Goal: Task Accomplishment & Management: Use online tool/utility

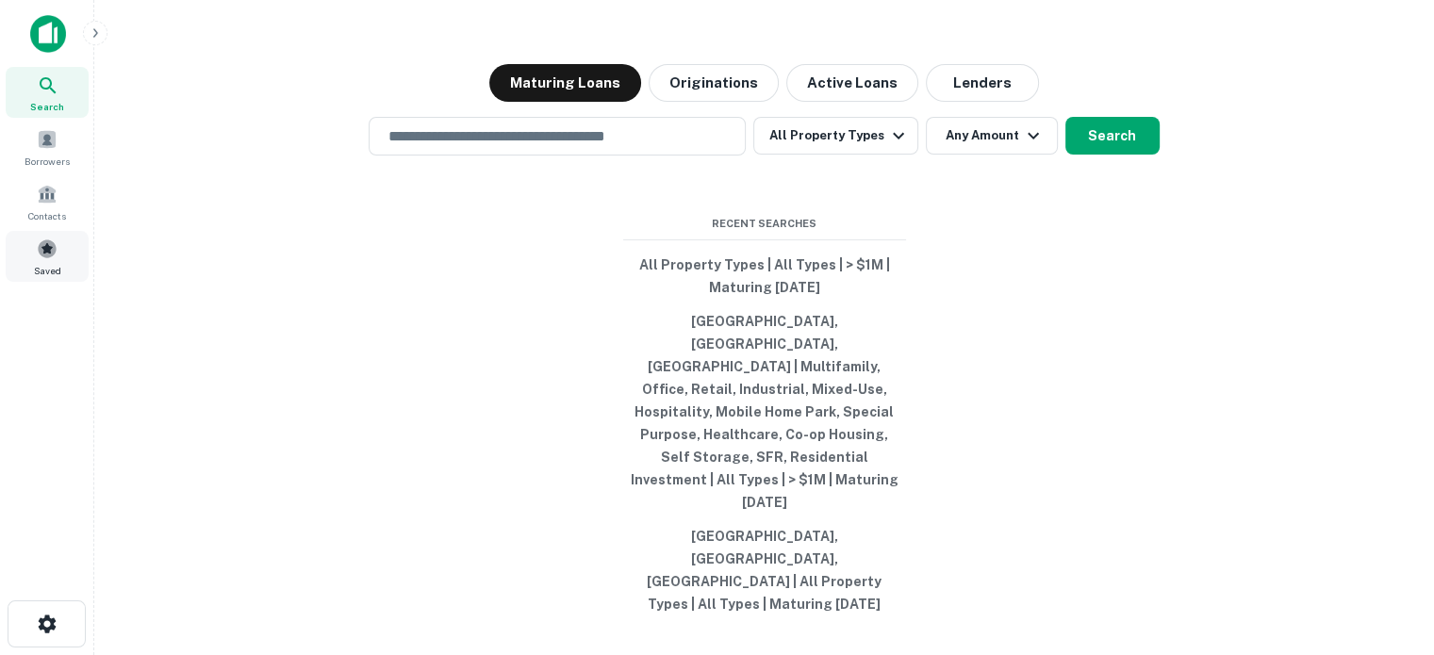
click at [19, 256] on div "Saved" at bounding box center [47, 256] width 83 height 51
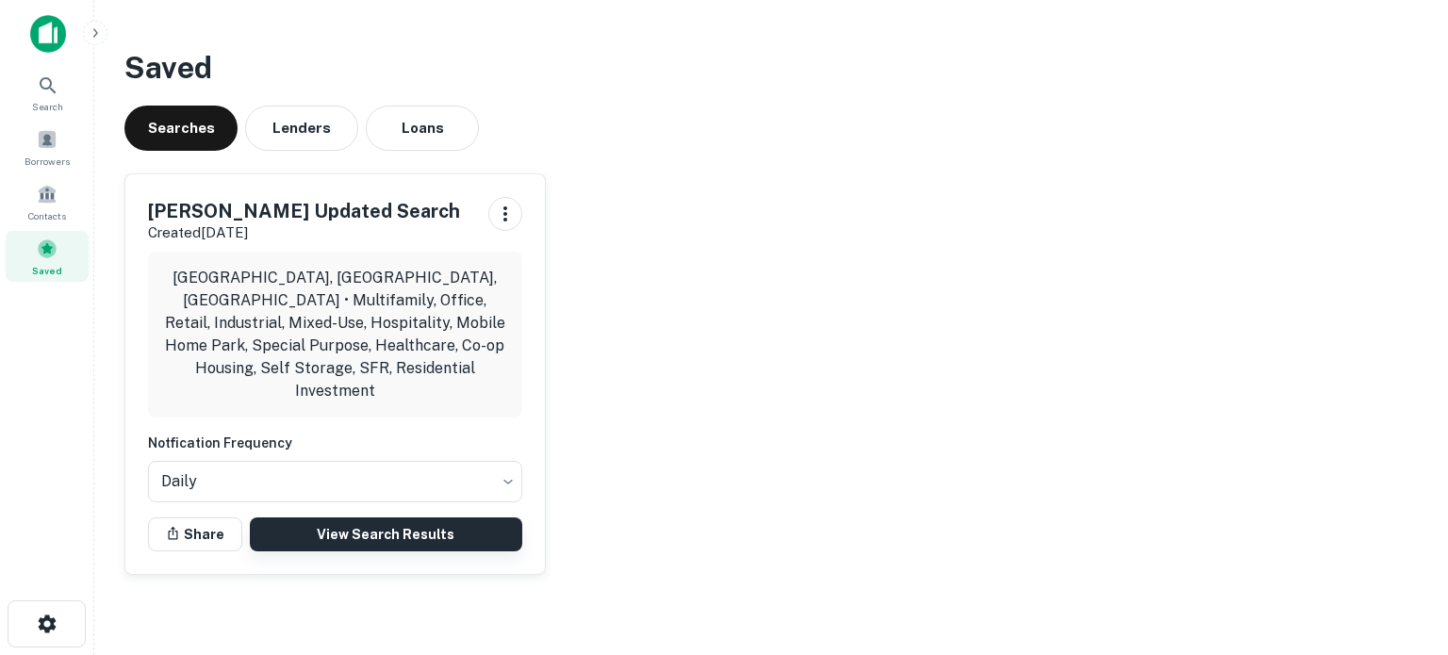
click at [388, 518] on link "View Search Results" at bounding box center [386, 535] width 273 height 34
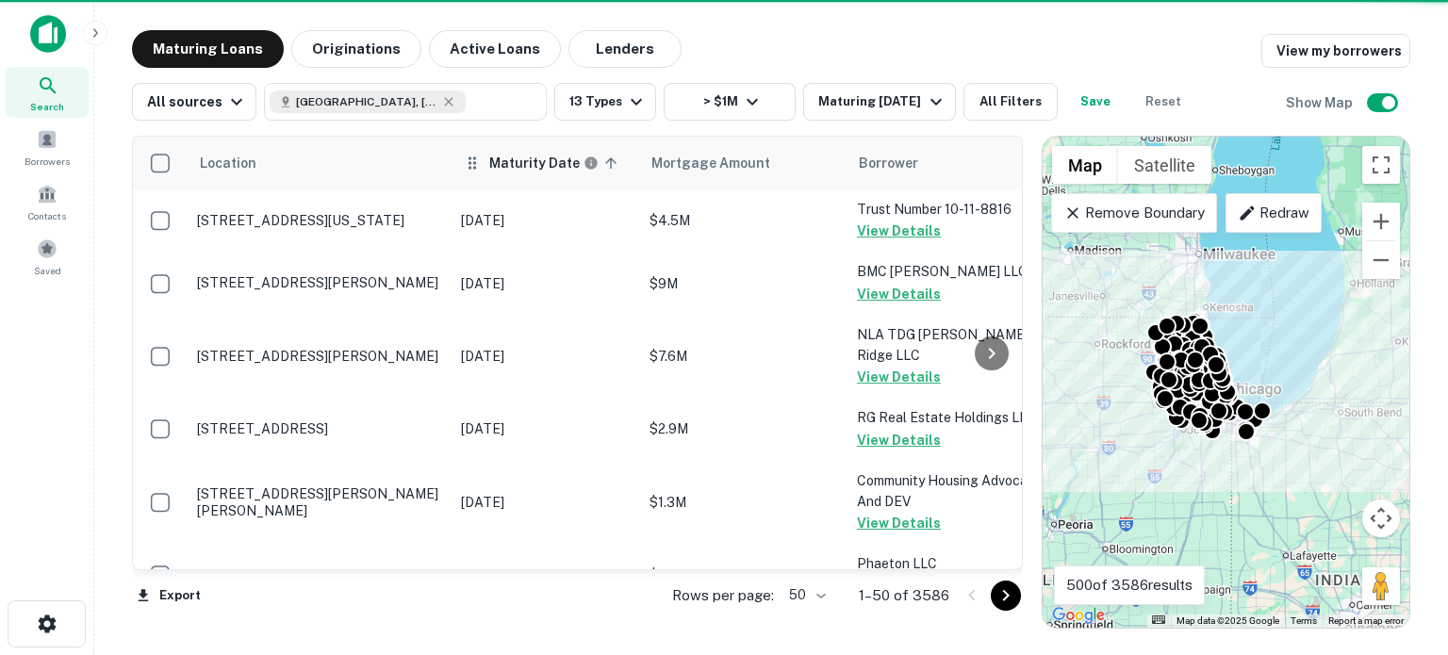
click at [498, 166] on h6 "Maturity Date" at bounding box center [534, 163] width 91 height 21
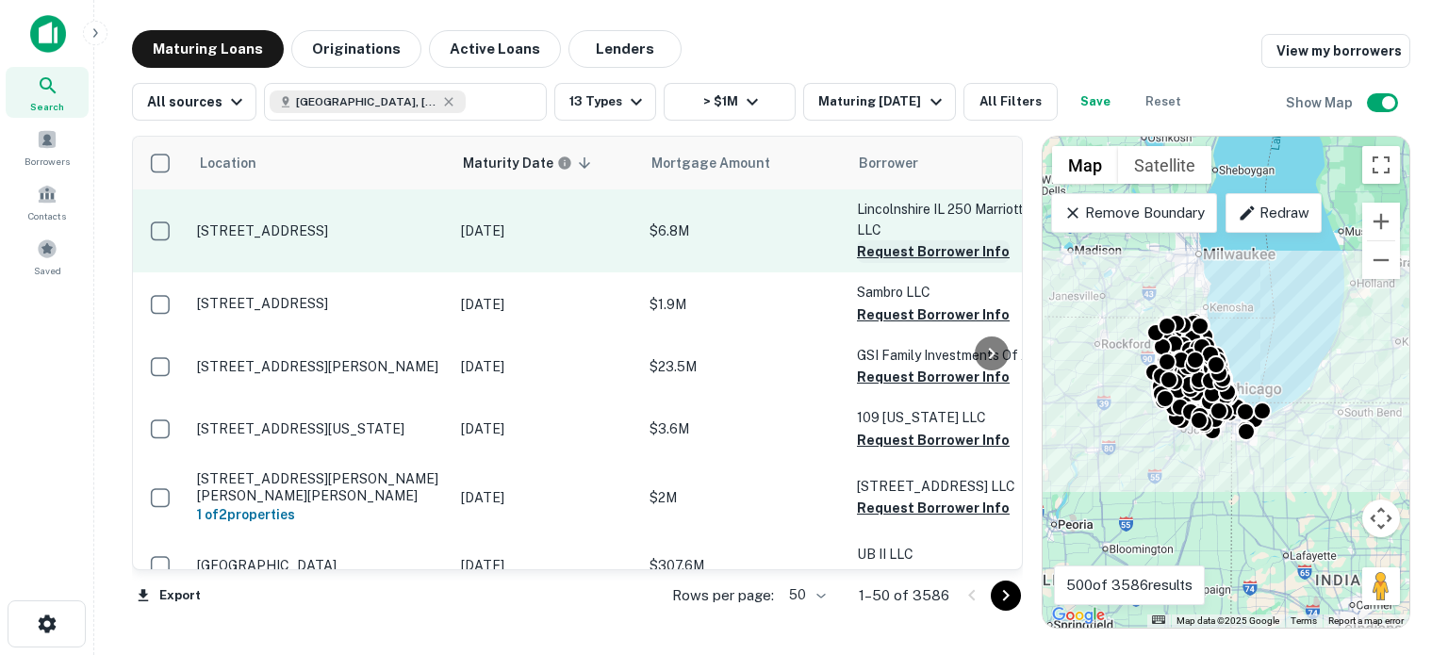
click at [906, 253] on button "Request Borrower Info" at bounding box center [933, 251] width 153 height 23
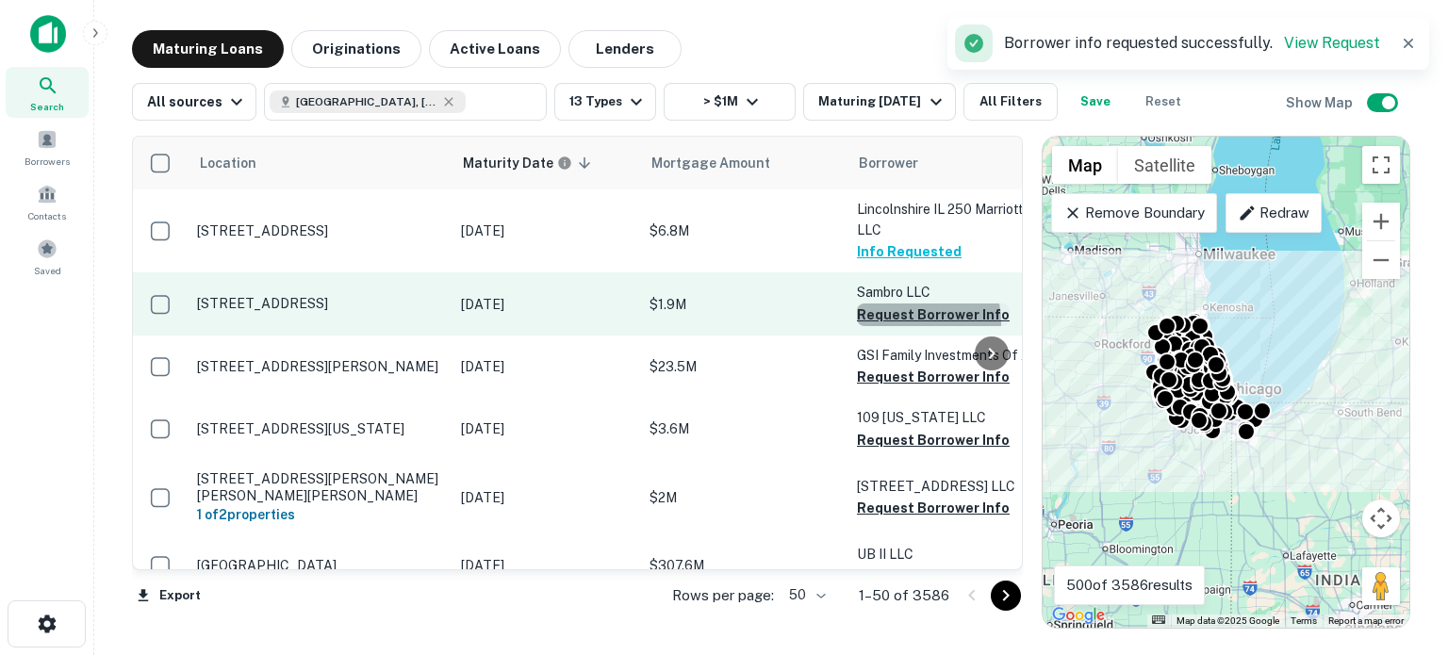
click at [903, 323] on button "Request Borrower Info" at bounding box center [933, 315] width 153 height 23
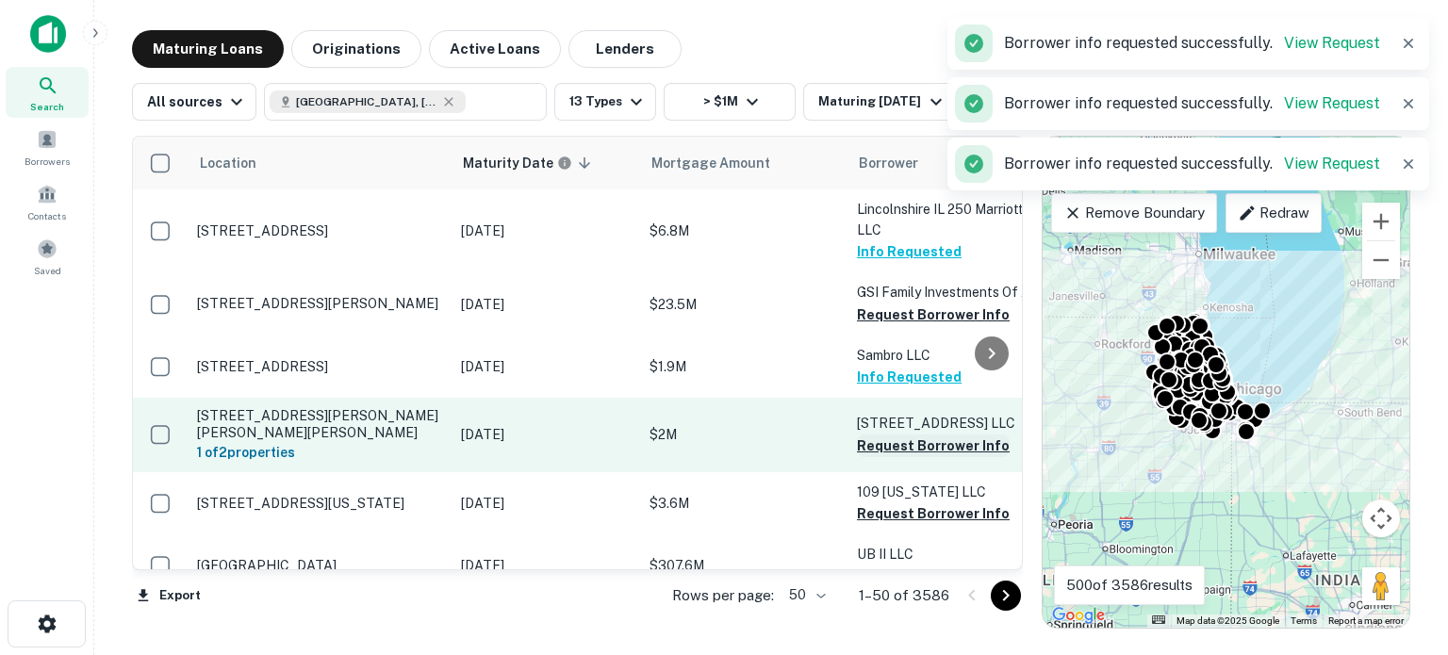
click at [909, 457] on button "Request Borrower Info" at bounding box center [933, 446] width 153 height 23
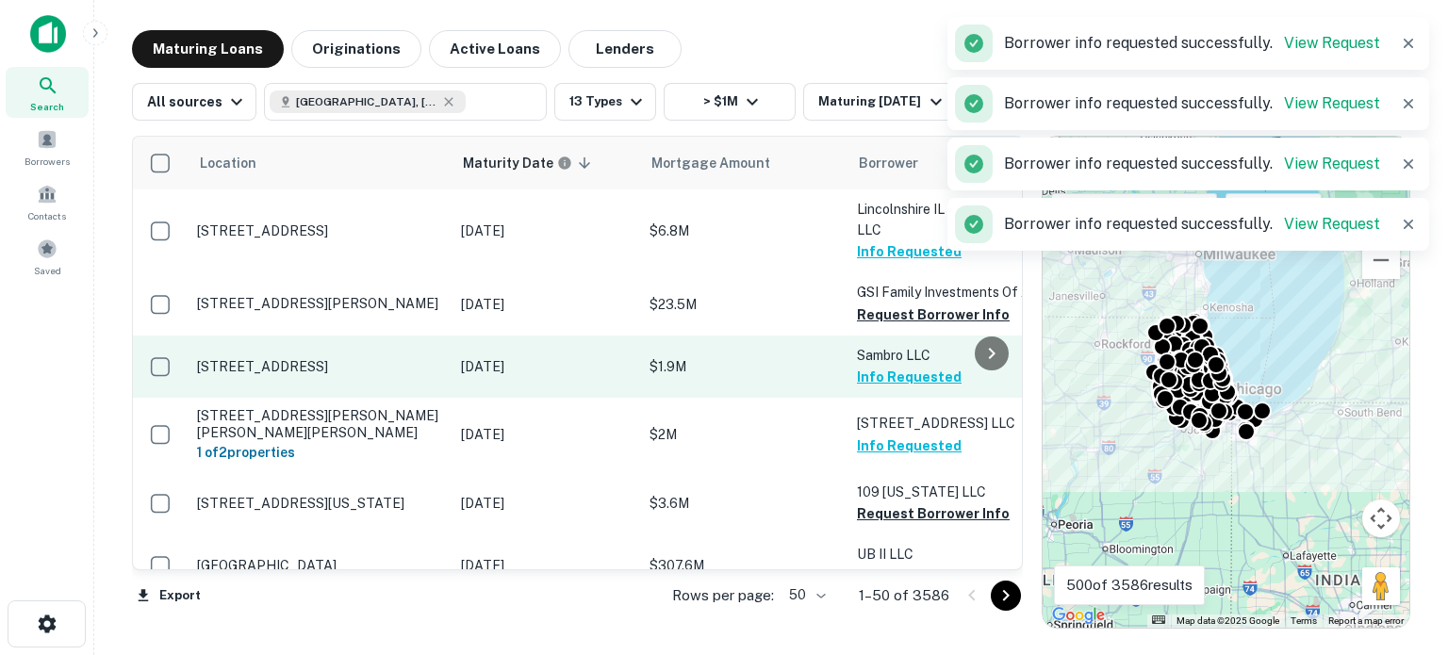
click at [928, 326] on button "Request Borrower Info" at bounding box center [933, 315] width 153 height 23
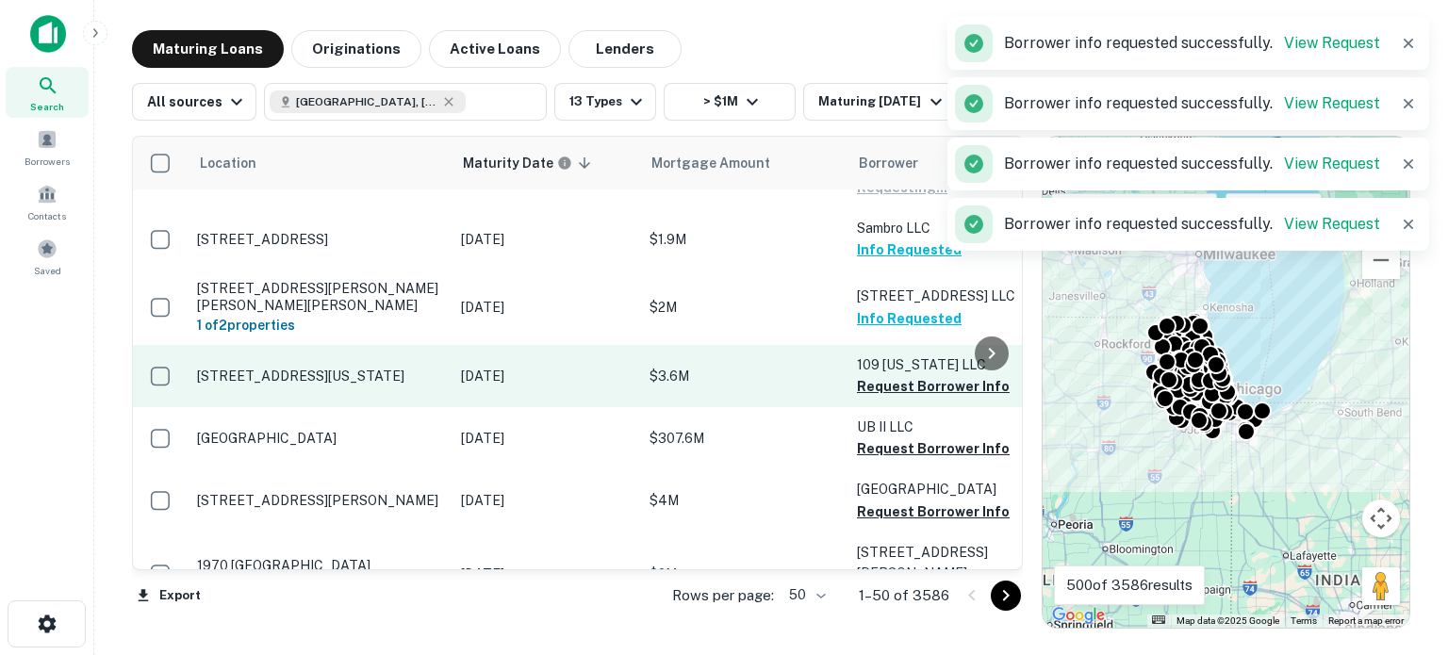
scroll to position [189, 0]
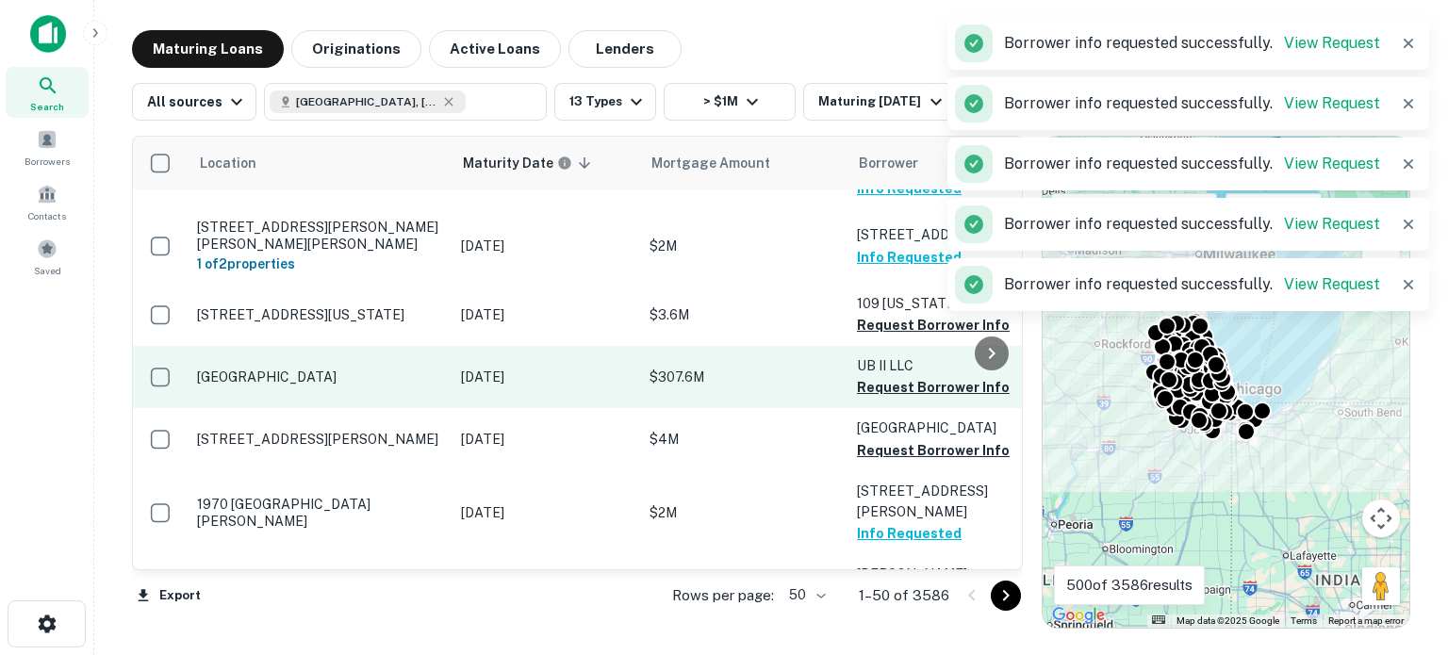
click at [923, 337] on button "Request Borrower Info" at bounding box center [933, 325] width 153 height 23
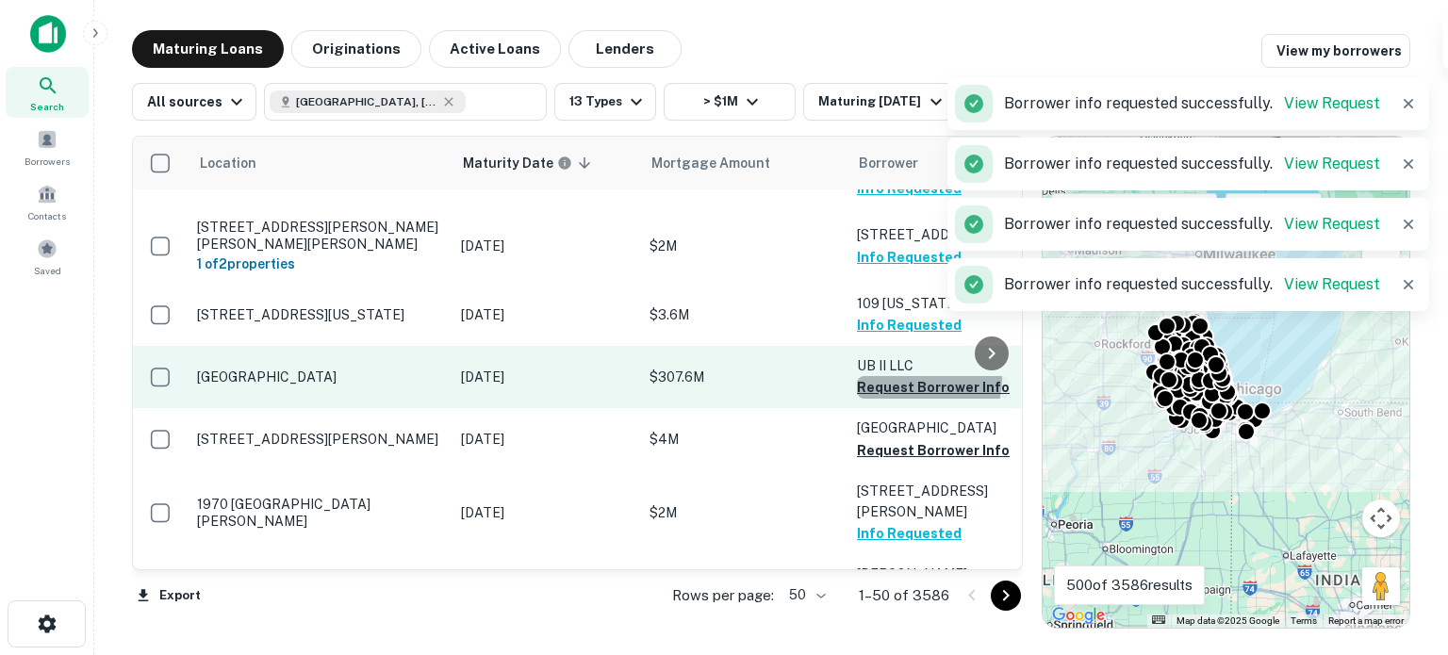
click at [909, 399] on button "Request Borrower Info" at bounding box center [933, 387] width 153 height 23
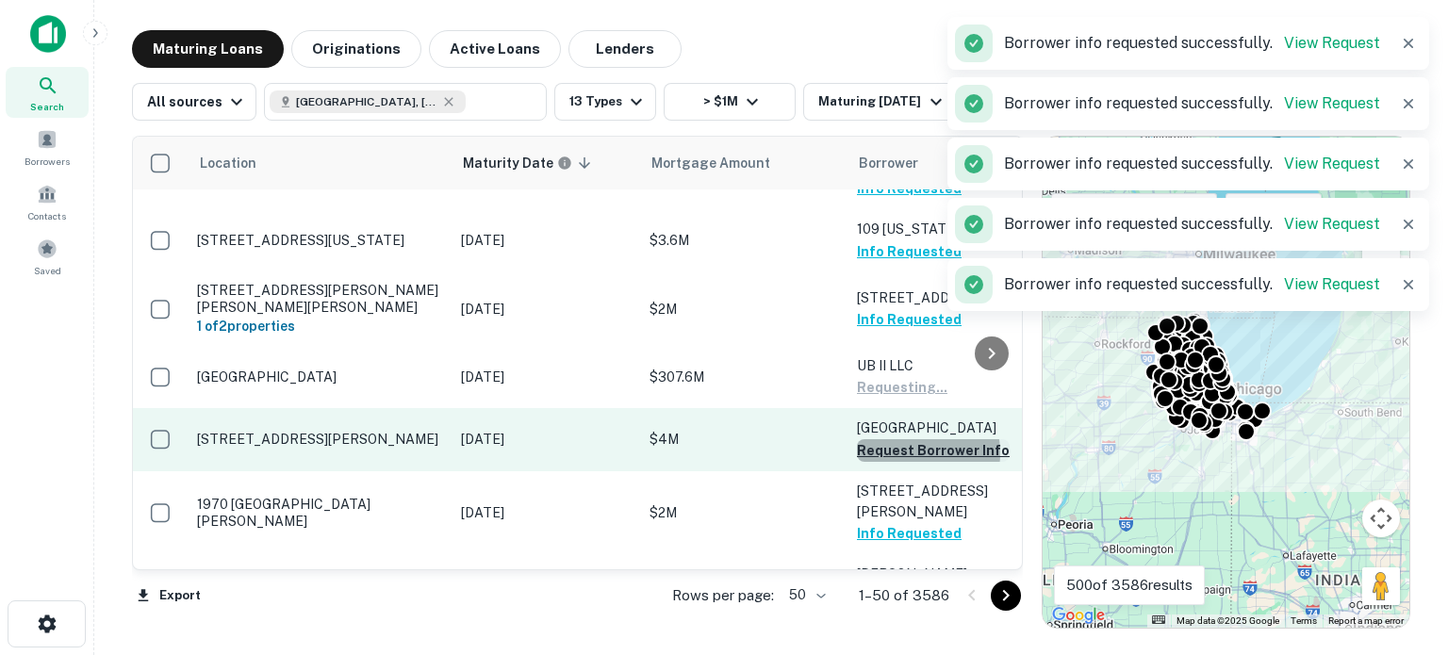
click at [911, 462] on button "Request Borrower Info" at bounding box center [933, 450] width 153 height 23
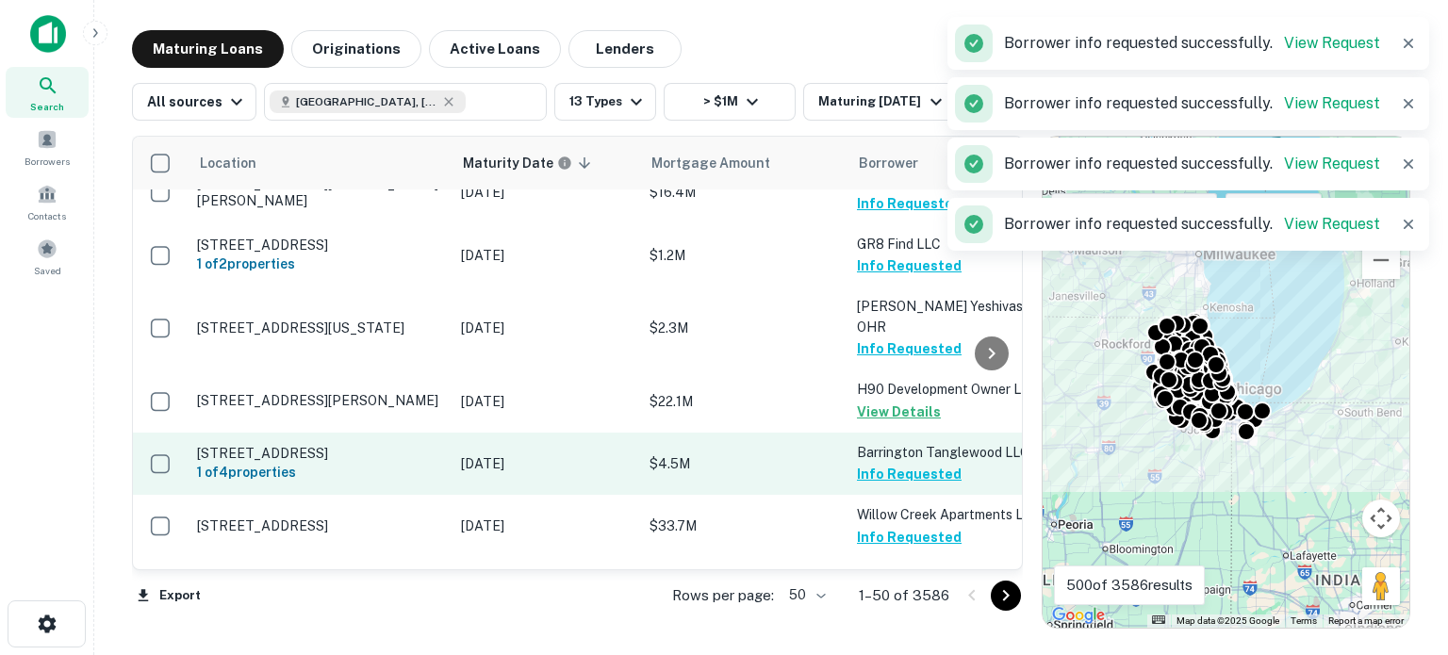
scroll to position [1792, 0]
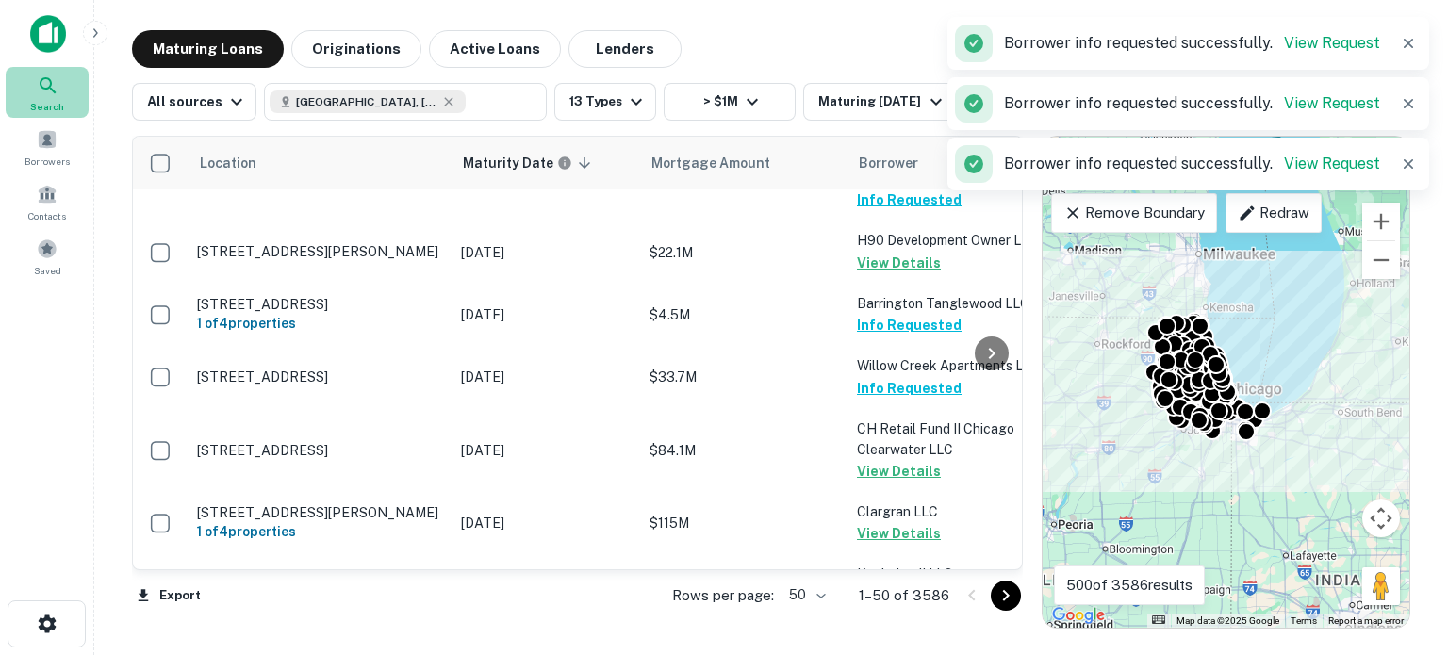
click at [29, 88] on div "Search" at bounding box center [47, 92] width 83 height 51
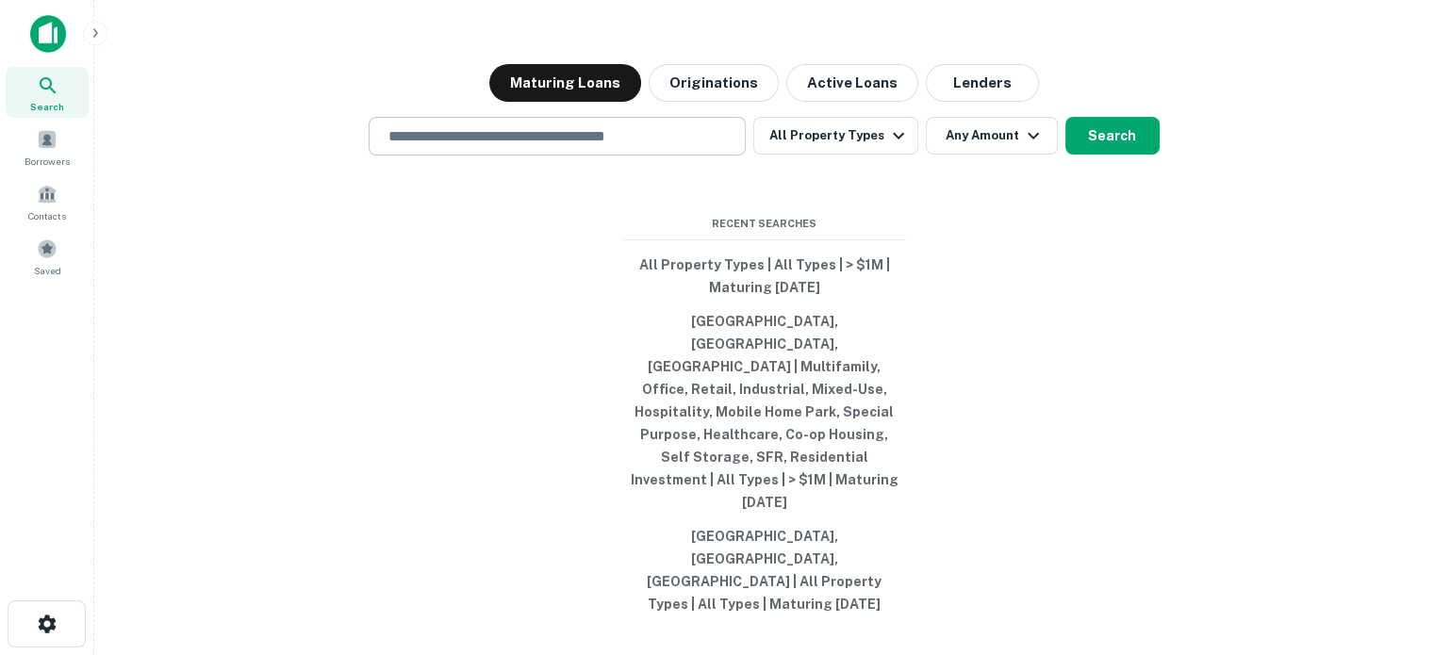
click at [424, 147] on input "text" at bounding box center [557, 136] width 360 height 22
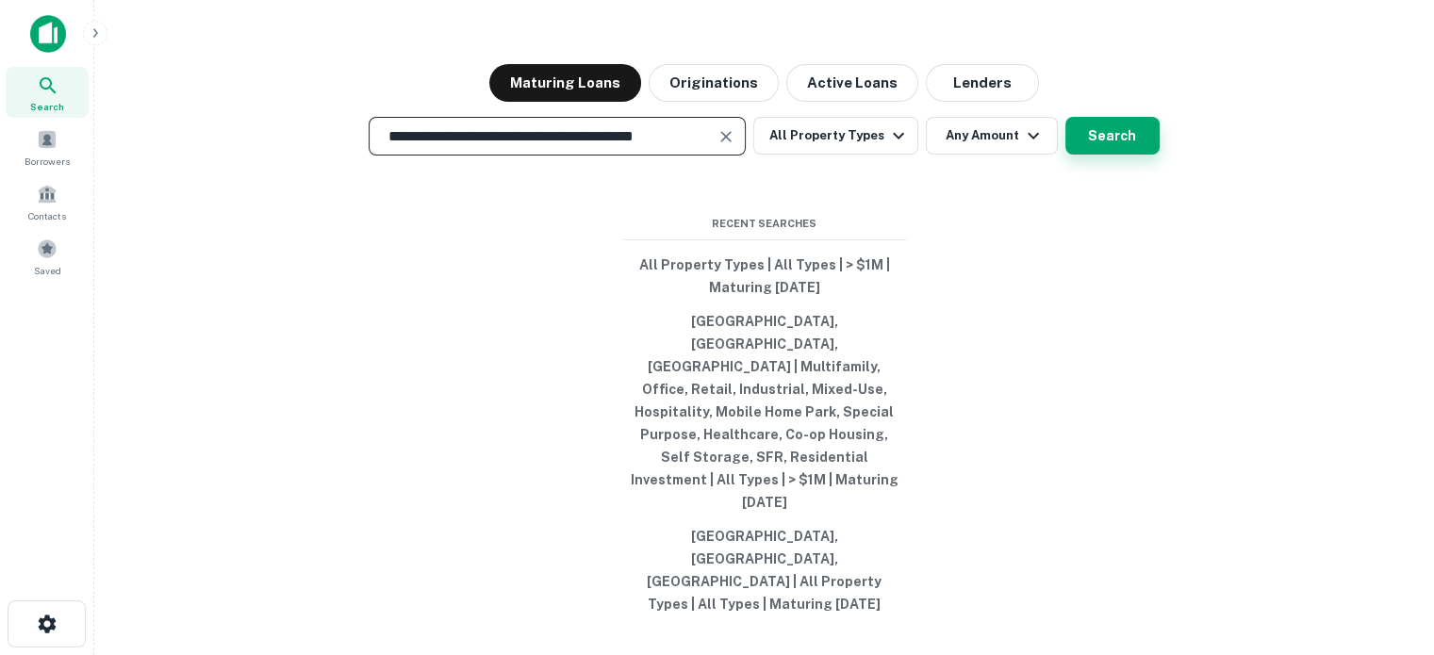
type input "**********"
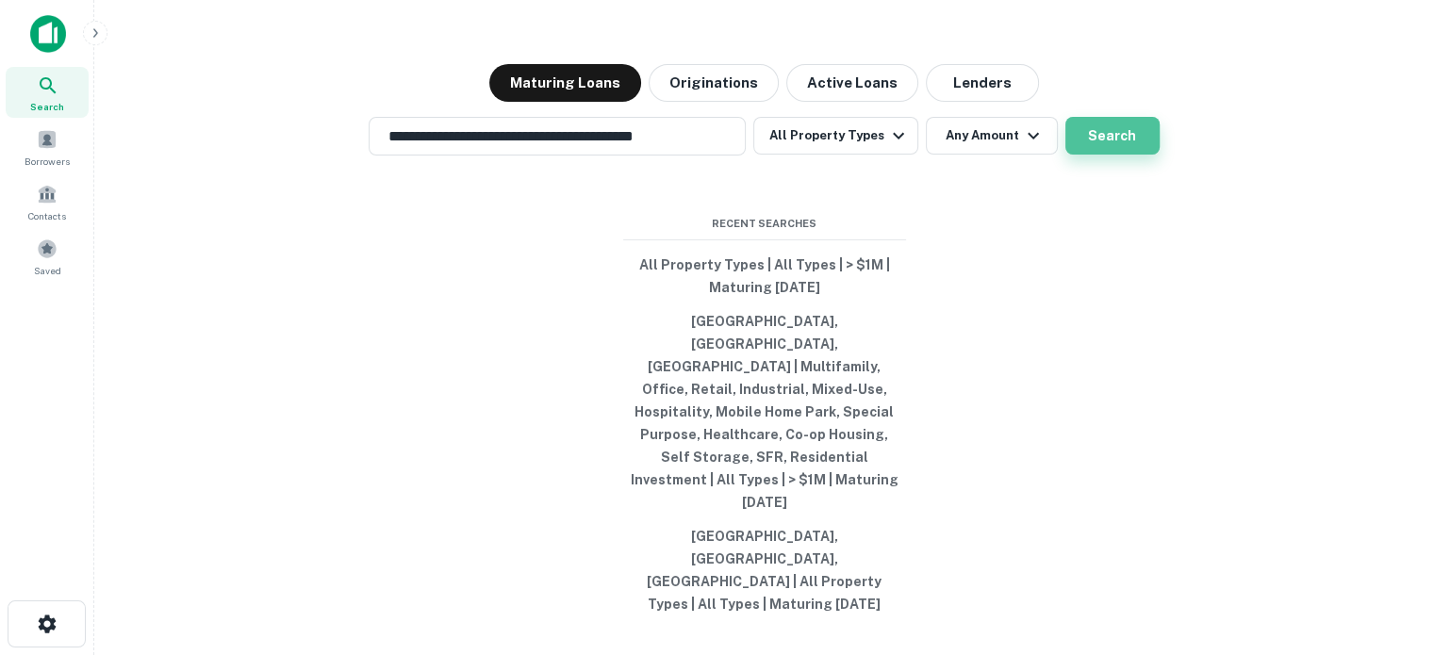
click at [1082, 155] on button "Search" at bounding box center [1113, 136] width 94 height 38
